Goal: Transaction & Acquisition: Purchase product/service

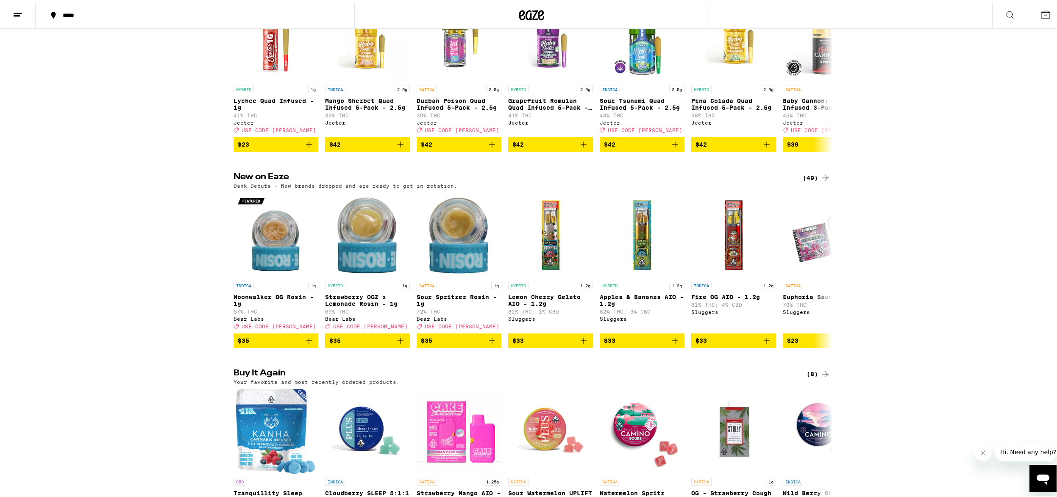
scroll to position [842, 0]
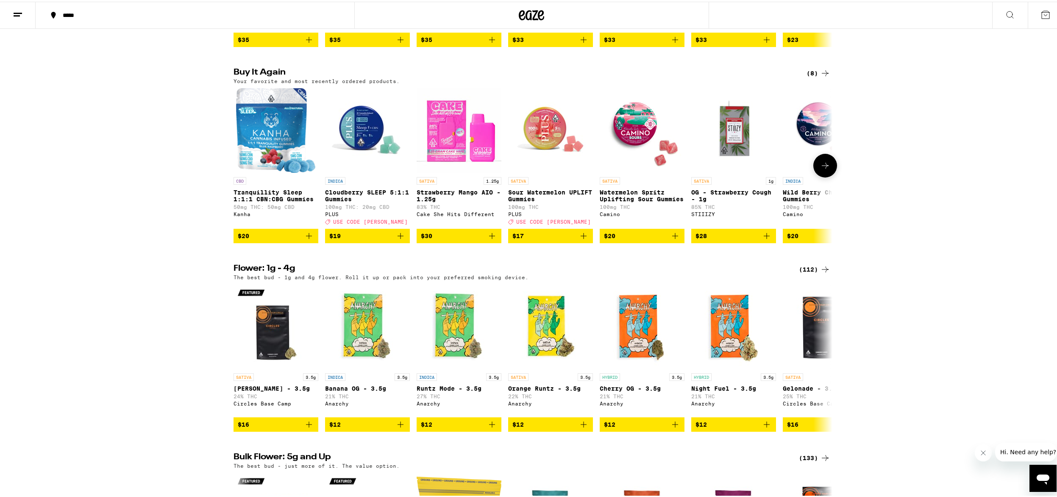
click at [465, 240] on span "$30" at bounding box center [459, 234] width 76 height 10
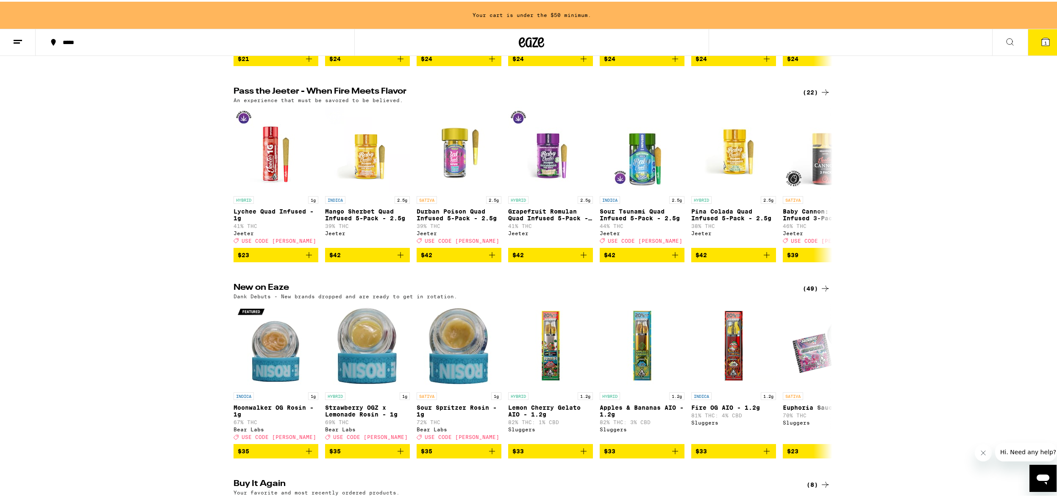
scroll to position [158, 0]
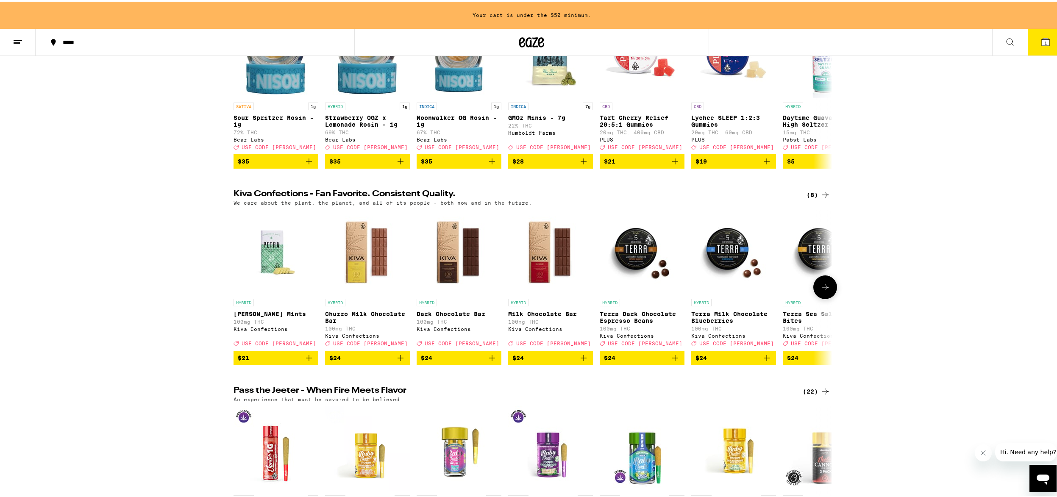
click at [827, 294] on button at bounding box center [826, 286] width 24 height 24
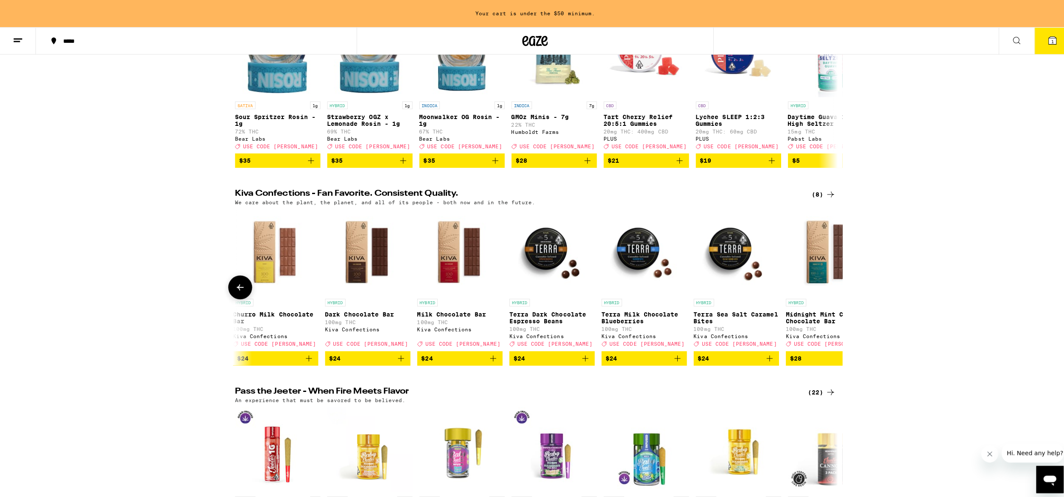
scroll to position [0, 136]
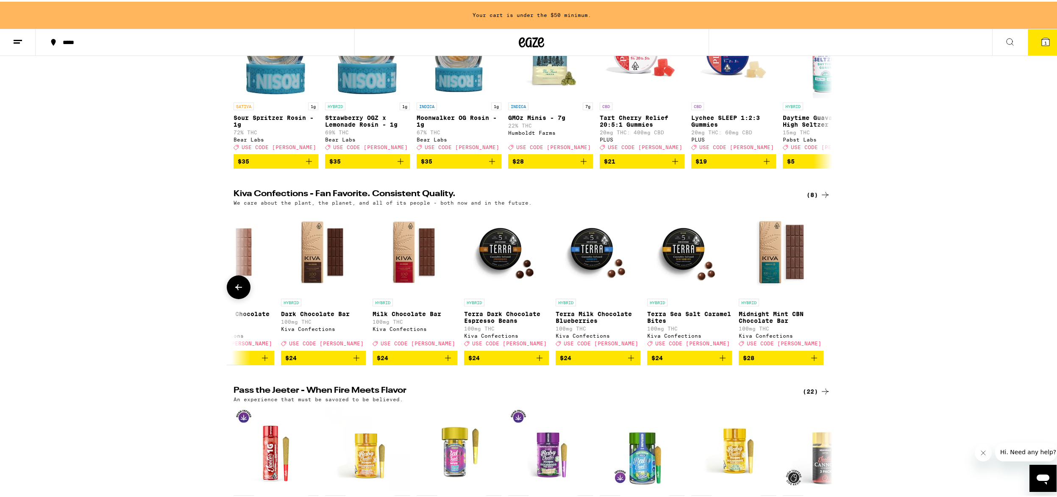
click at [677, 267] on img "Open page for Terra Sea Salt Caramel Bites from Kiva Confections" at bounding box center [689, 250] width 85 height 85
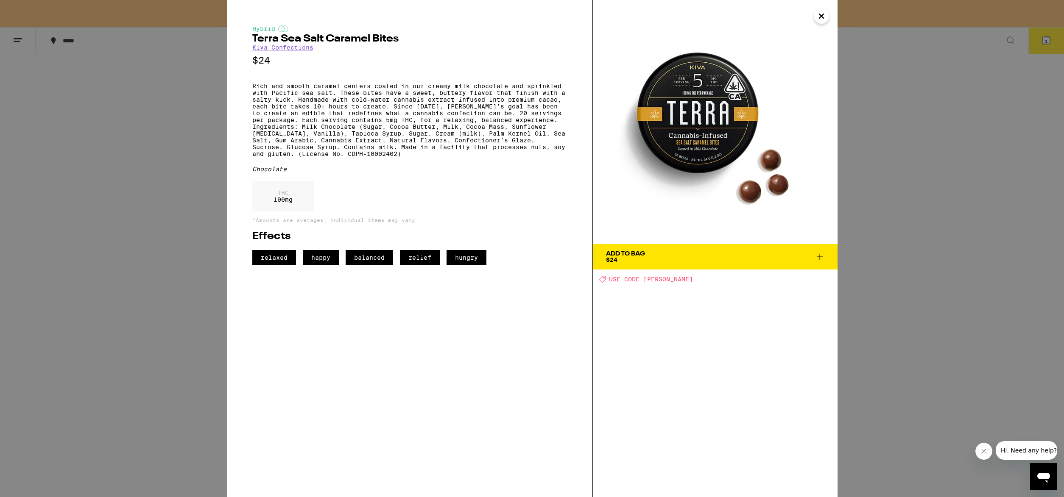
click at [687, 259] on span "Add To Bag $24" at bounding box center [715, 257] width 219 height 12
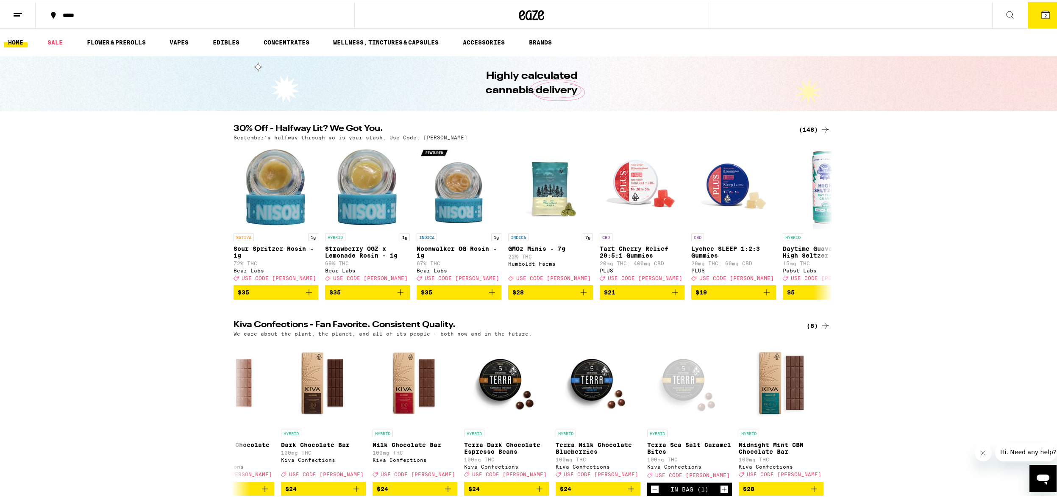
click at [822, 128] on icon at bounding box center [825, 128] width 10 height 10
click at [1045, 11] on span "2" at bounding box center [1046, 13] width 3 height 5
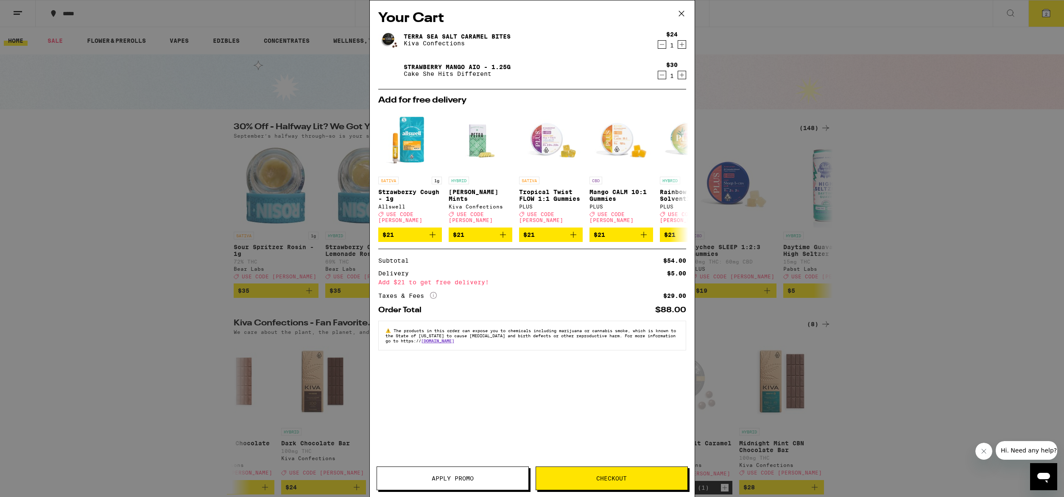
click at [474, 477] on span "Apply Promo" at bounding box center [452, 479] width 151 height 6
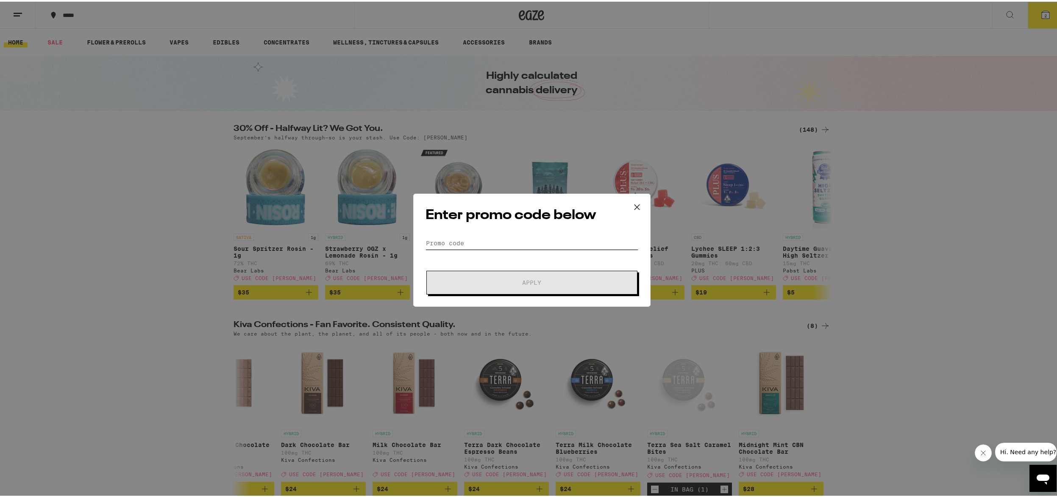
click at [458, 243] on input "Promo Code" at bounding box center [532, 241] width 213 height 13
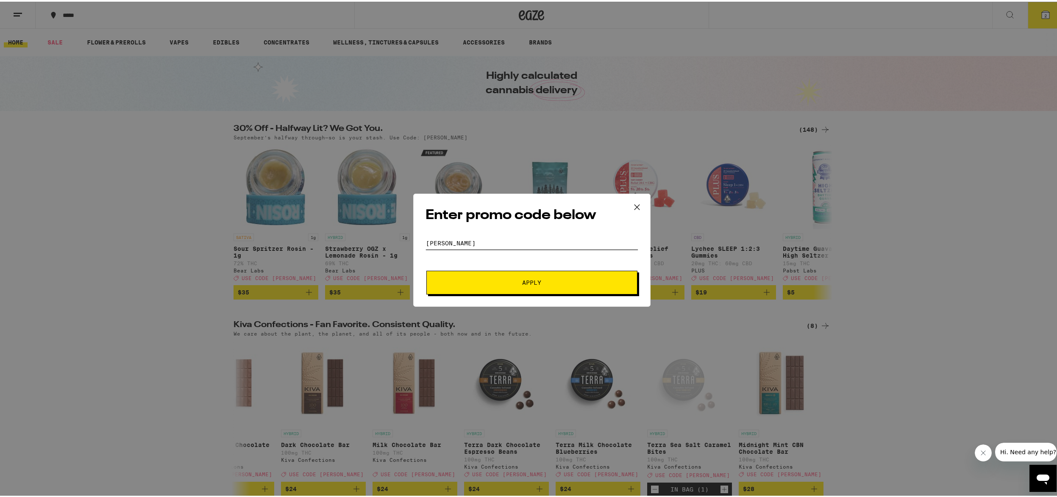
type input "[PERSON_NAME]"
click at [426, 269] on button "Apply" at bounding box center [531, 281] width 211 height 24
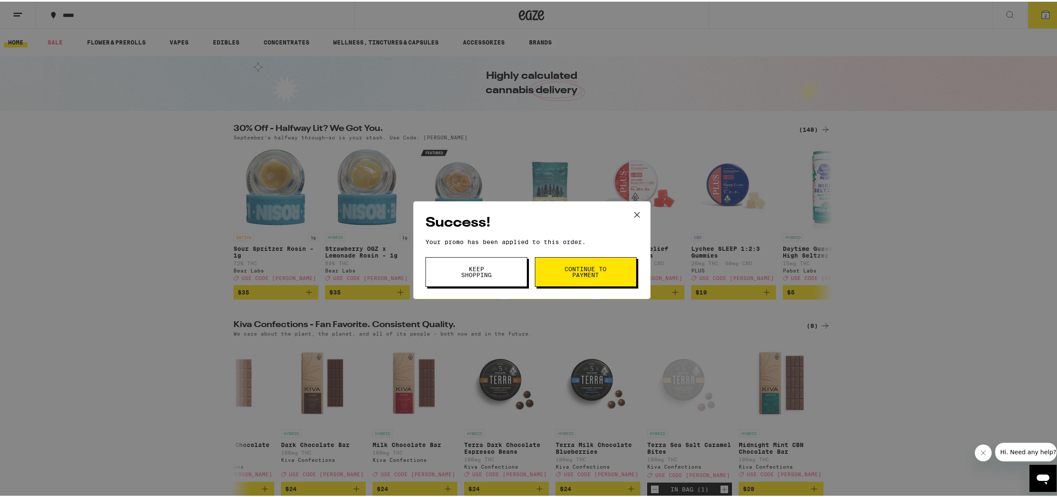
click at [589, 275] on span "Continue to payment" at bounding box center [585, 271] width 43 height 12
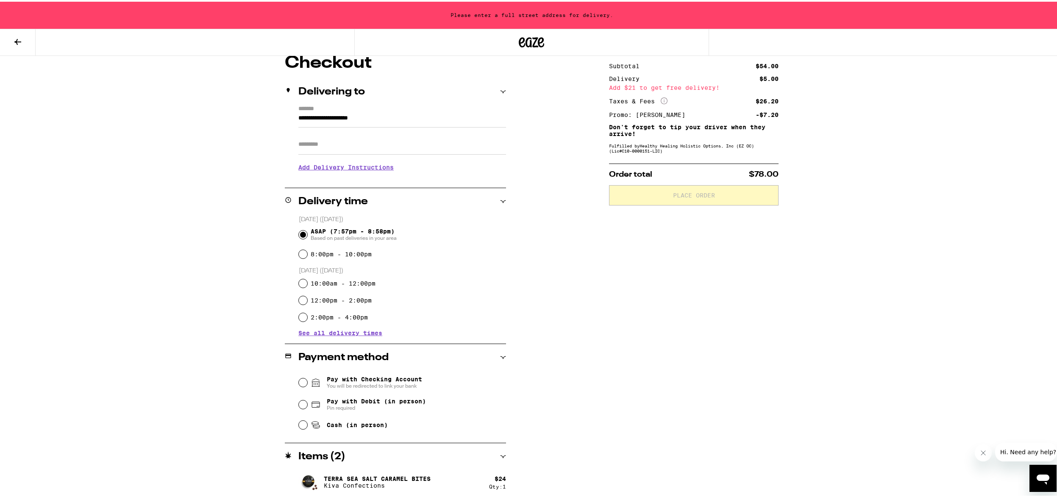
scroll to position [110, 0]
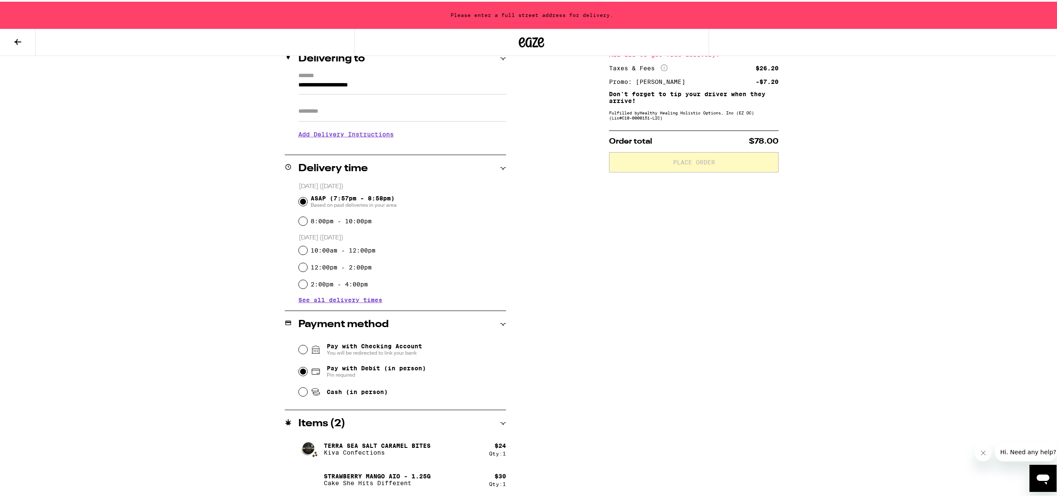
click at [300, 371] on input "Pay with Debit (in person) Pin required" at bounding box center [303, 370] width 8 height 8
radio input "true"
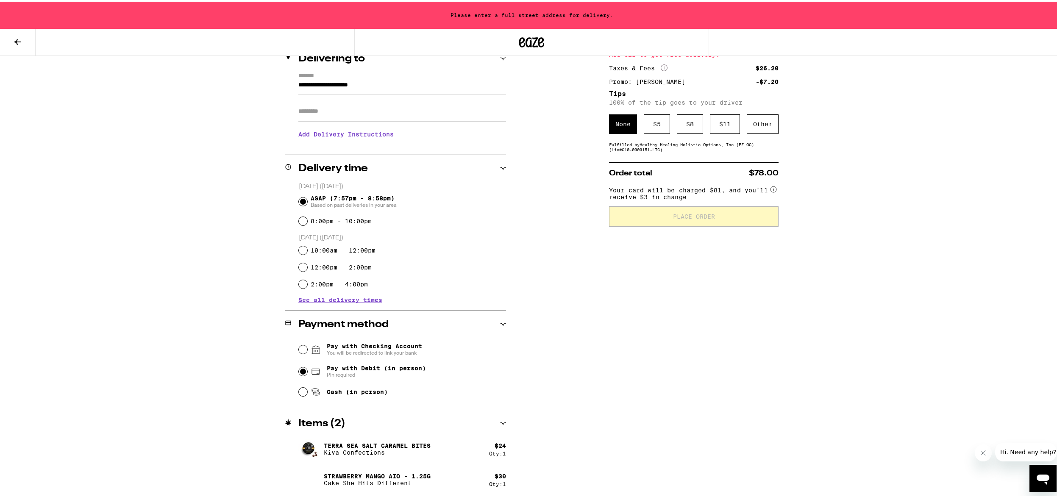
click at [718, 123] on div "$ 11" at bounding box center [725, 123] width 30 height 20
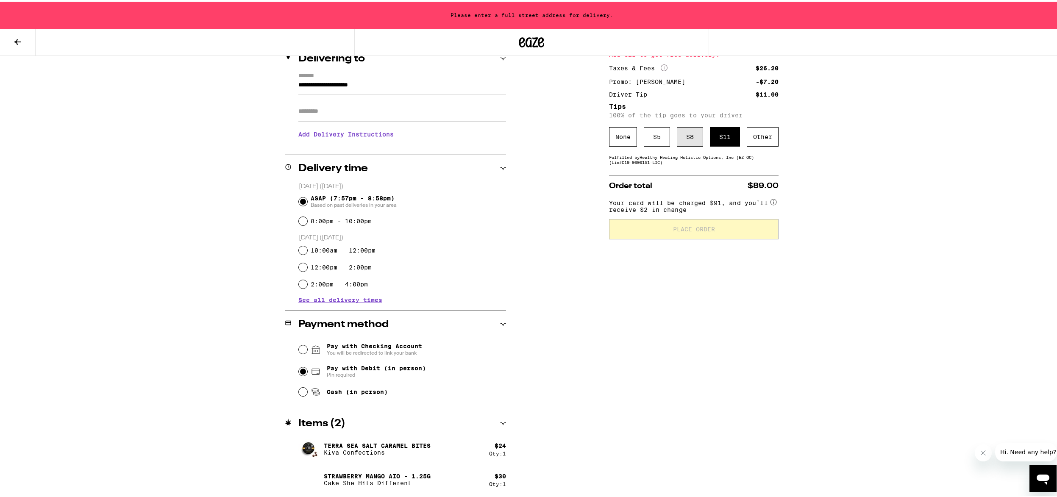
click at [687, 137] on div "$ 8" at bounding box center [690, 135] width 26 height 20
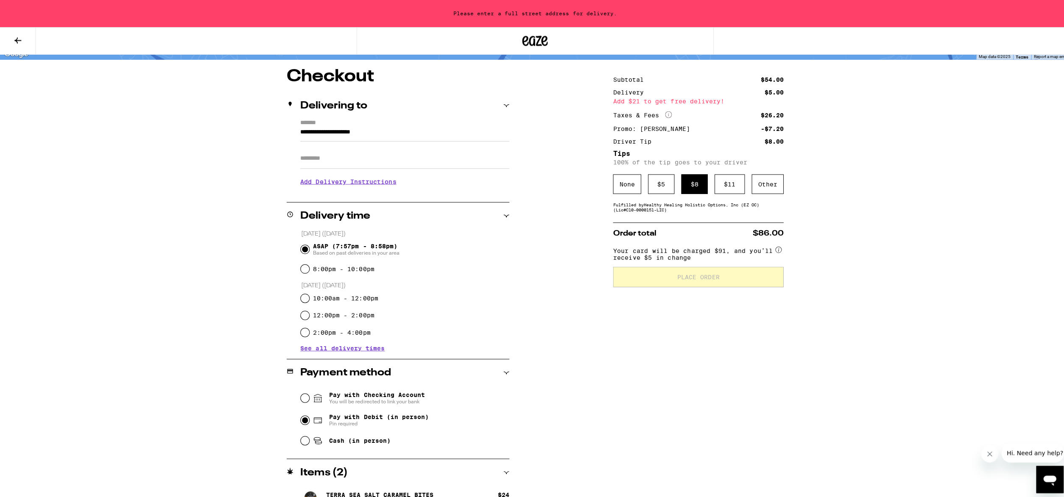
scroll to position [0, 0]
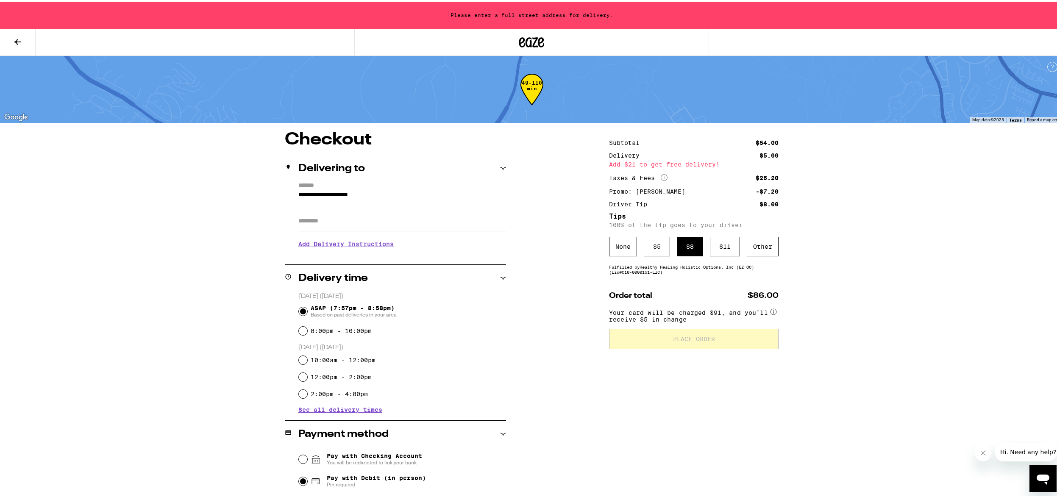
click at [501, 166] on icon at bounding box center [504, 167] width 6 height 3
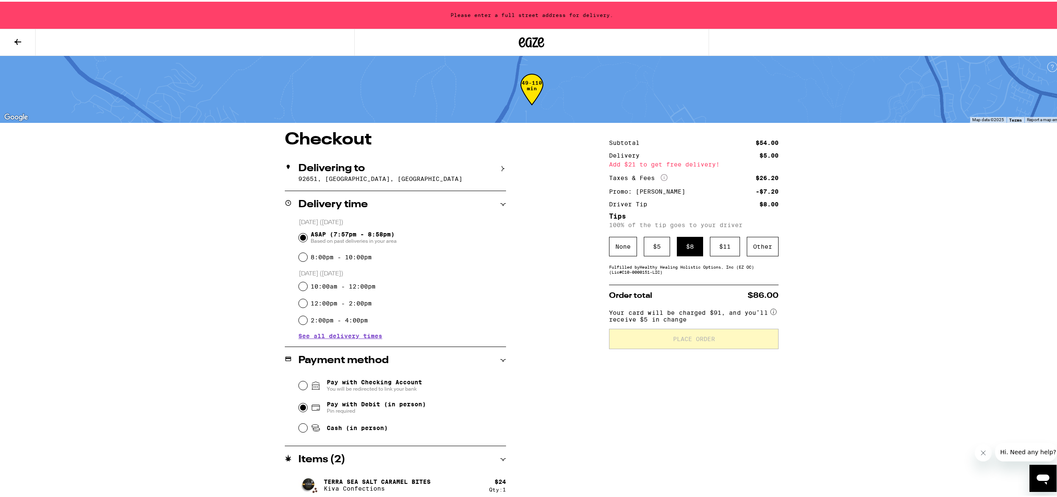
click at [370, 183] on div "Delivering to [GEOGRAPHIC_DATA], [GEOGRAPHIC_DATA]" at bounding box center [395, 171] width 221 height 36
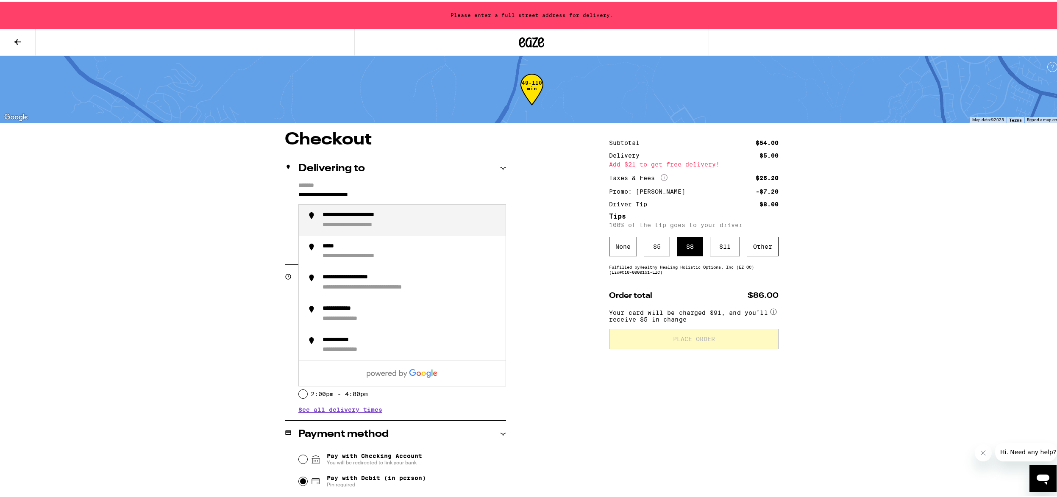
drag, startPoint x: 400, startPoint y: 192, endPoint x: 294, endPoint y: 195, distance: 105.6
click at [294, 195] on div "**********" at bounding box center [395, 217] width 221 height 73
click at [327, 217] on div "*********" at bounding box center [340, 214] width 34 height 8
type input "**********"
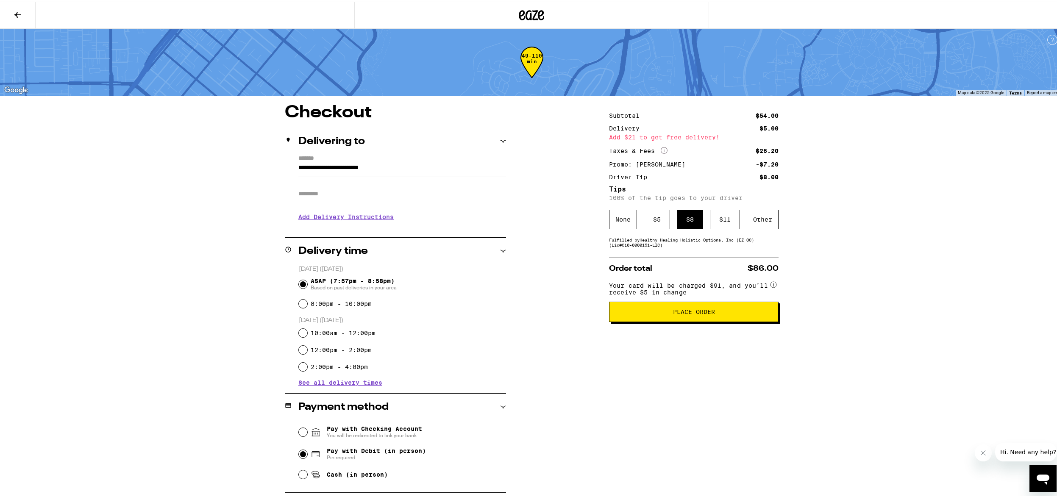
click at [650, 312] on span "Place Order" at bounding box center [693, 310] width 155 height 6
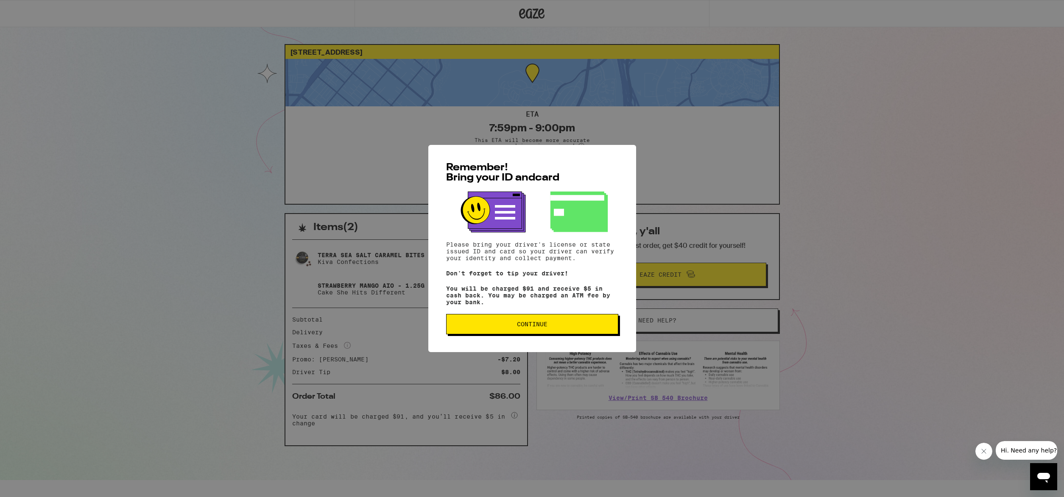
click at [542, 324] on span "Continue" at bounding box center [532, 324] width 31 height 6
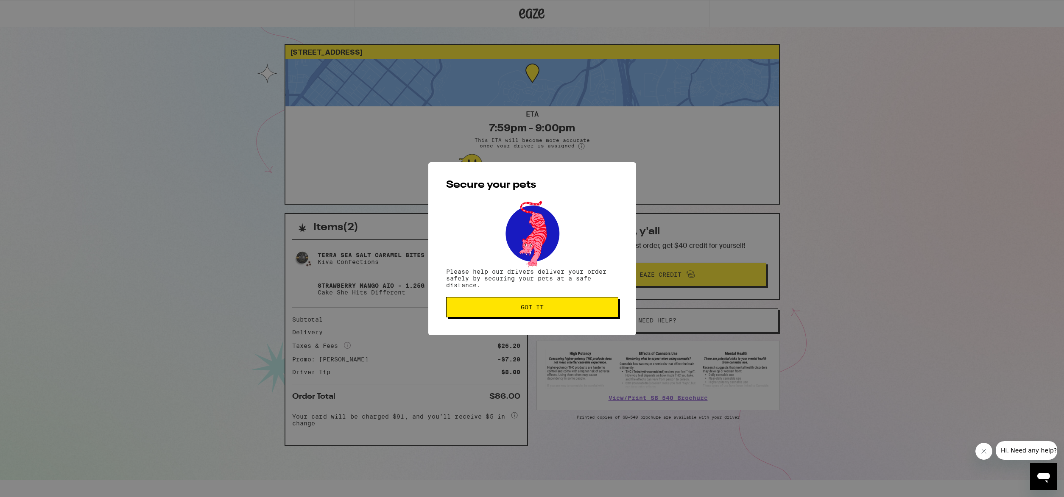
click at [552, 310] on span "Got it" at bounding box center [532, 307] width 158 height 6
